Goal: Find specific page/section: Find specific page/section

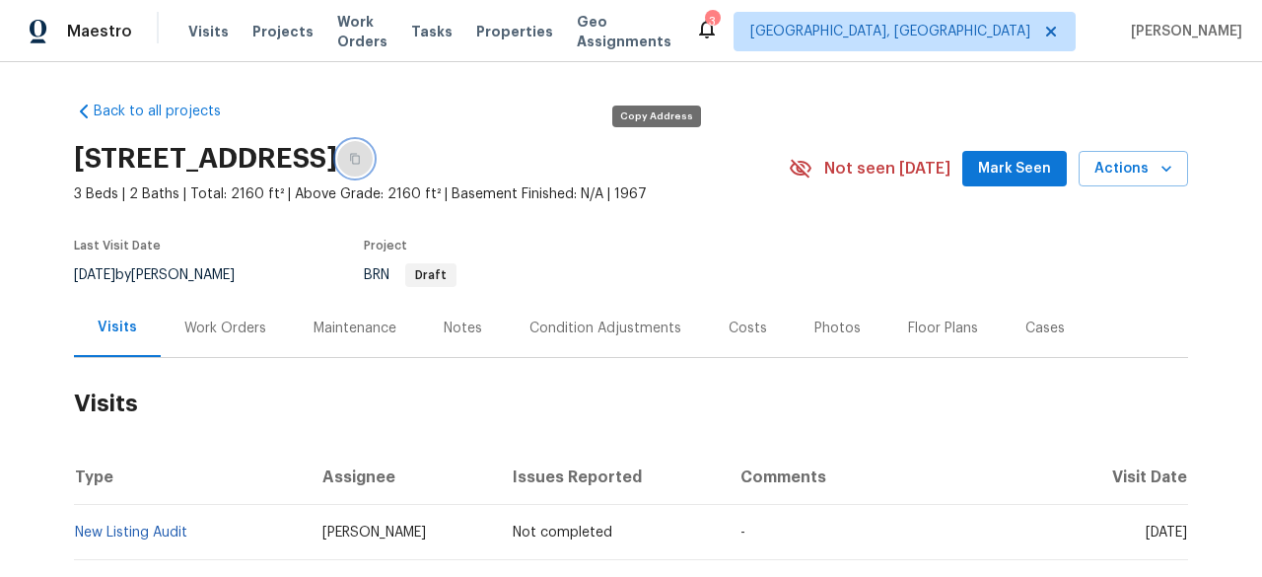
click at [373, 150] on button "button" at bounding box center [354, 158] width 35 height 35
drag, startPoint x: 661, startPoint y: 150, endPoint x: 747, endPoint y: -60, distance: 226.8
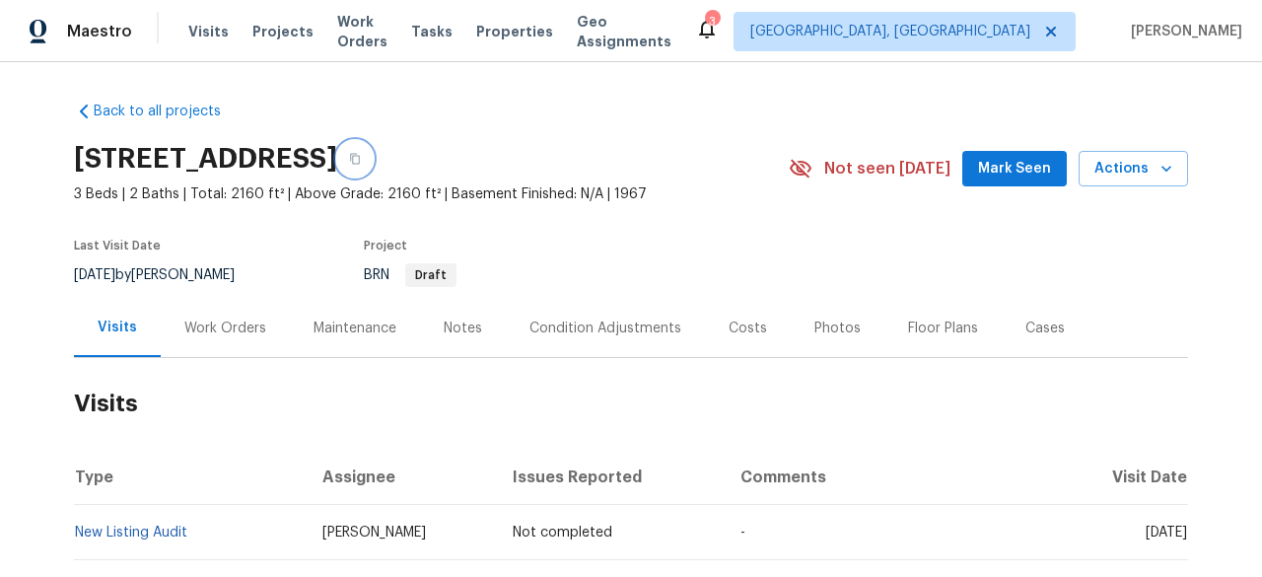
click at [747, 0] on html "Maestro Visits Projects Work Orders Tasks Properties Geo Assignments 3 [GEOGRAP…" at bounding box center [631, 288] width 1262 height 577
